Goal: Transaction & Acquisition: Subscribe to service/newsletter

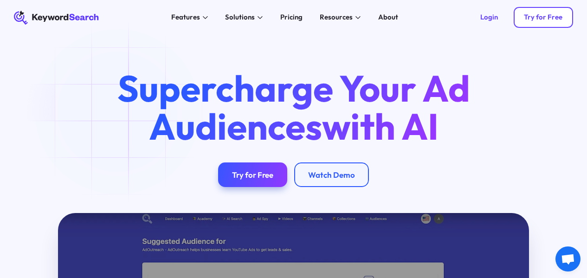
click at [537, 18] on div "Try for Free" at bounding box center [543, 17] width 39 height 9
